Goal: Transaction & Acquisition: Purchase product/service

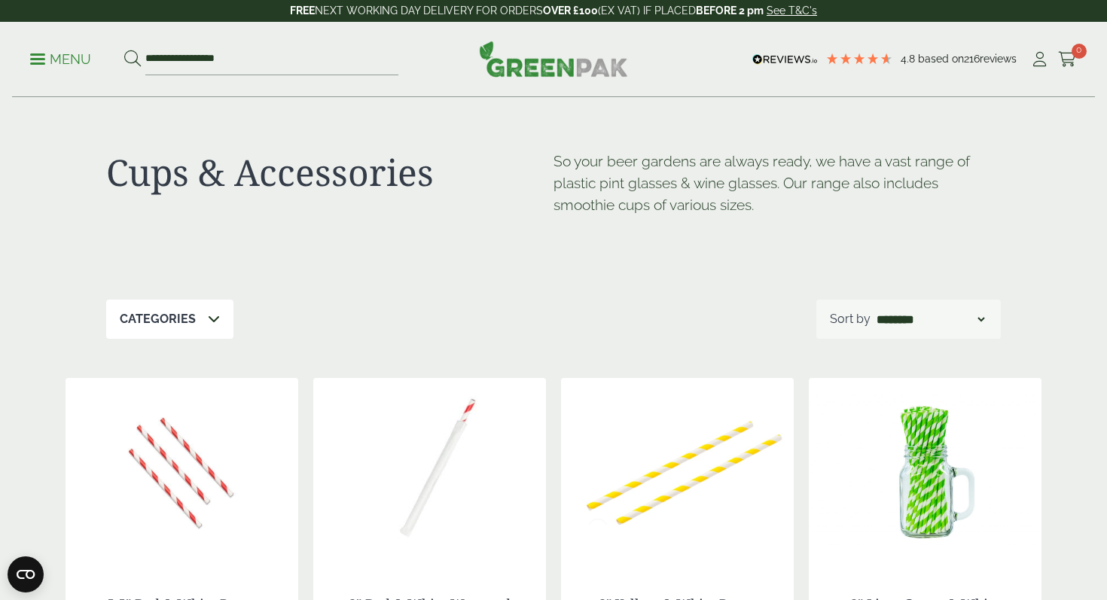
click at [528, 55] on img at bounding box center [553, 59] width 149 height 36
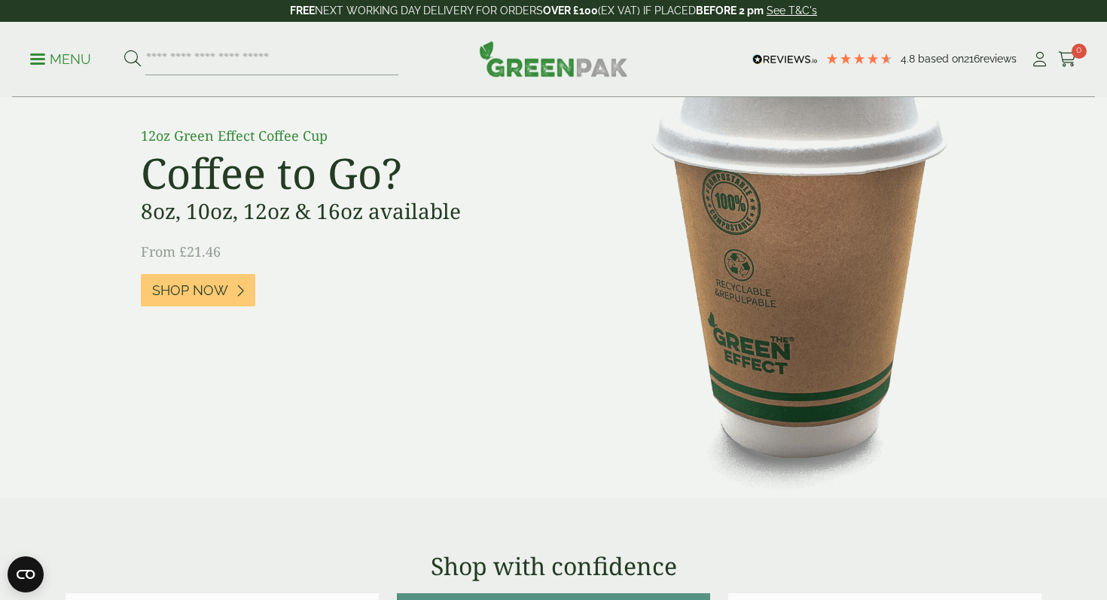
scroll to position [1202, 0]
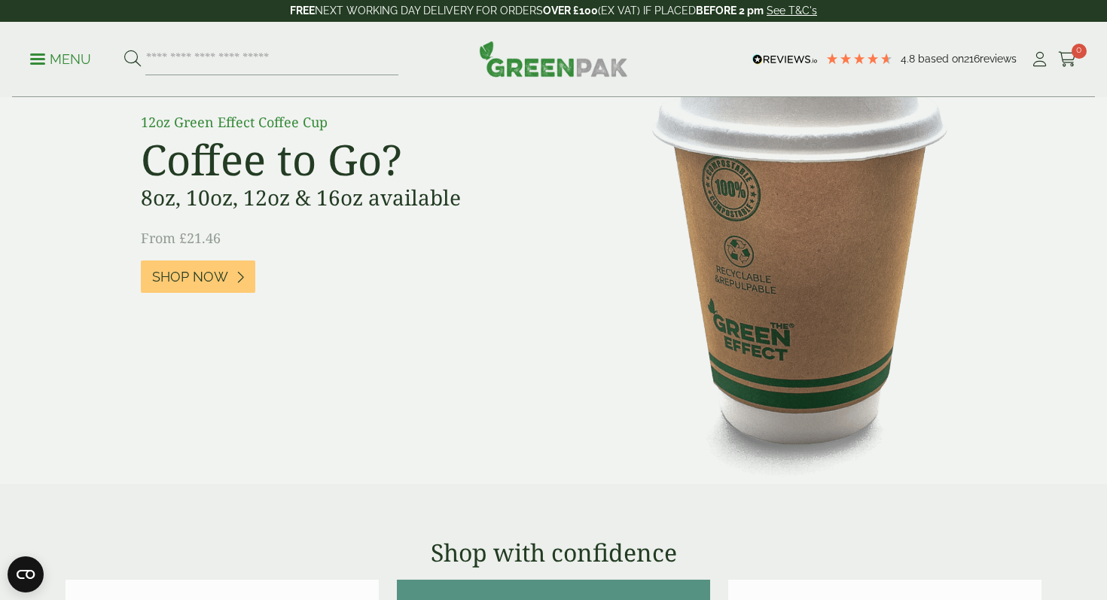
click at [714, 230] on div "12oz Green Effect Coffee Cup Coffee to Go? 8oz, 10oz, 12oz & 16oz available Fro…" at bounding box center [553, 231] width 858 height 313
click at [183, 279] on span "Shop Now" at bounding box center [190, 277] width 76 height 17
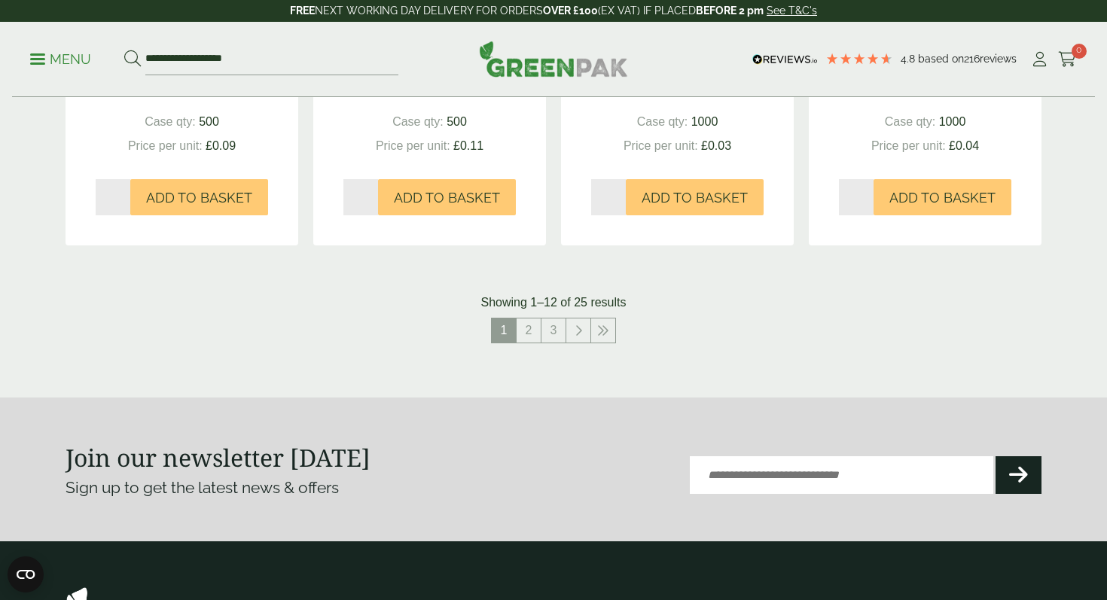
scroll to position [1651, 0]
